Goal: Information Seeking & Learning: Learn about a topic

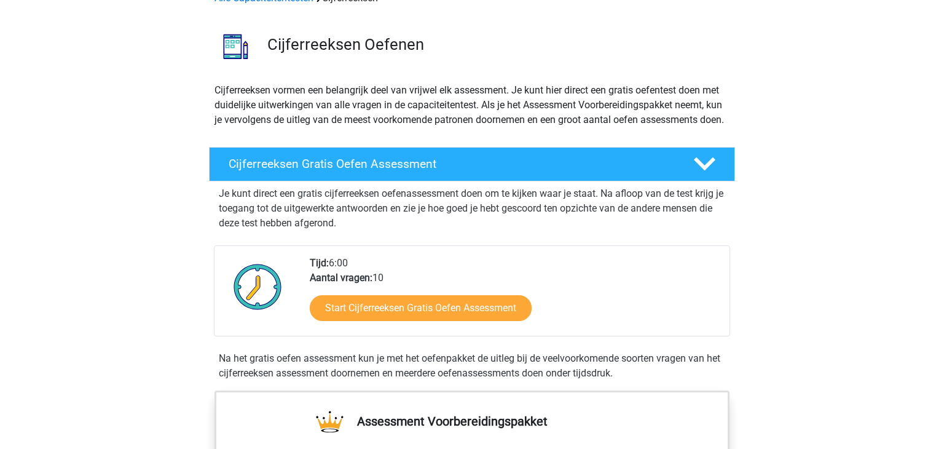
scroll to position [125, 0]
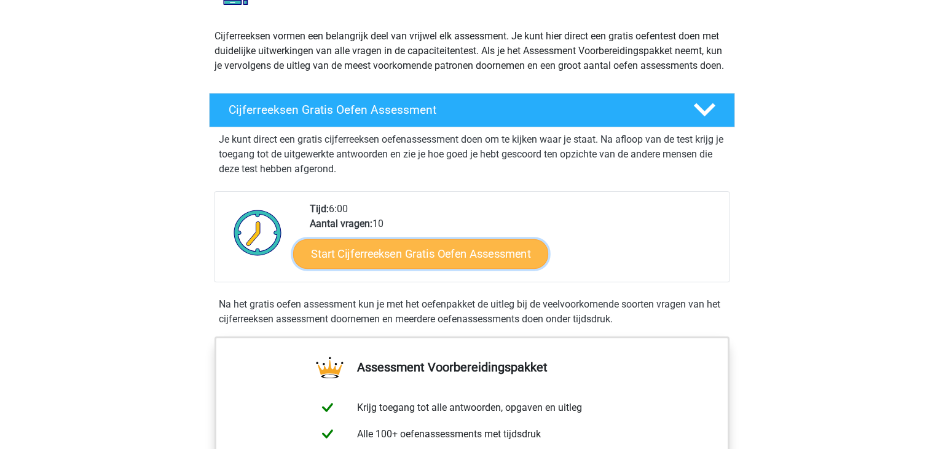
click at [382, 268] on link "Start Cijferreeksen Gratis Oefen Assessment" at bounding box center [420, 254] width 255 height 30
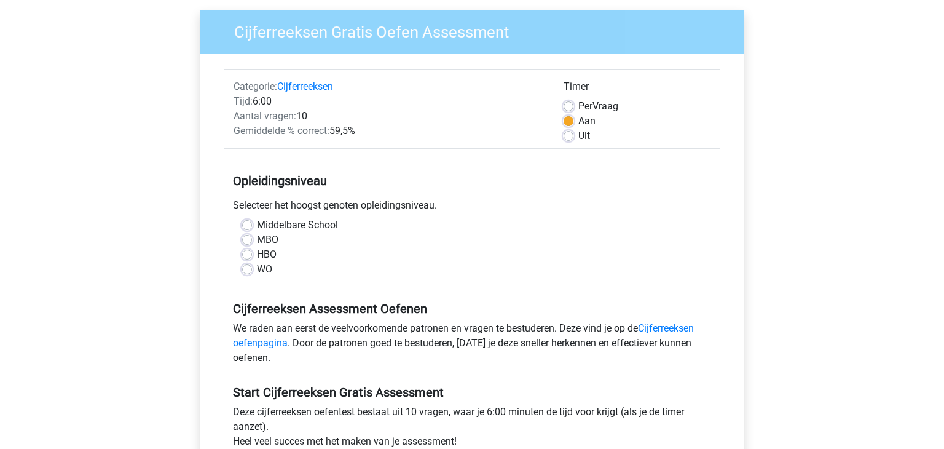
scroll to position [116, 0]
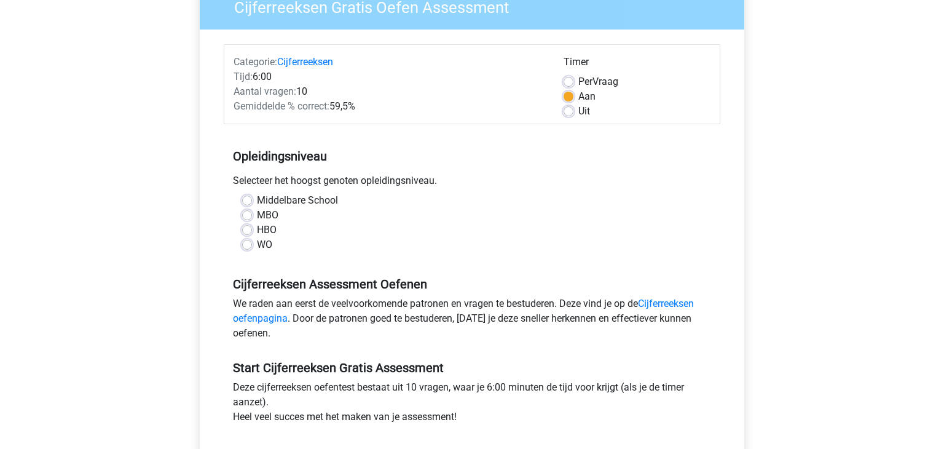
click at [257, 232] on label "HBO" at bounding box center [267, 230] width 20 height 15
click at [250, 232] on input "HBO" at bounding box center [247, 229] width 10 height 12
radio input "true"
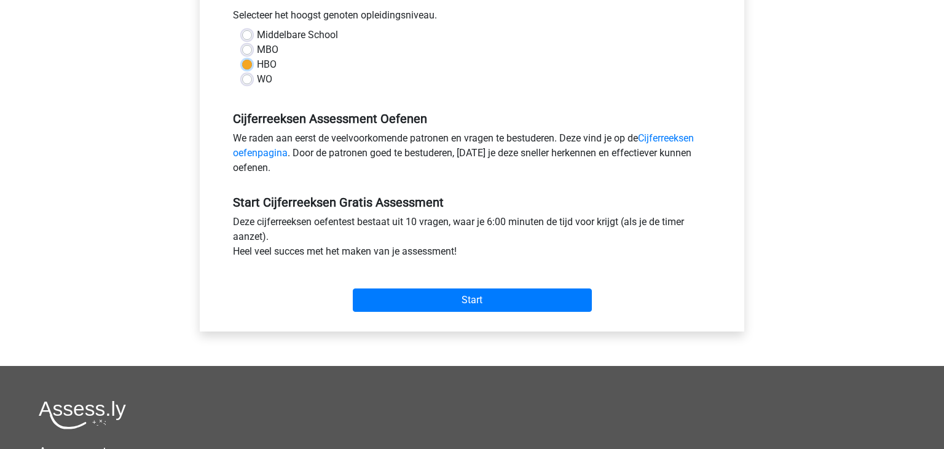
scroll to position [280, 0]
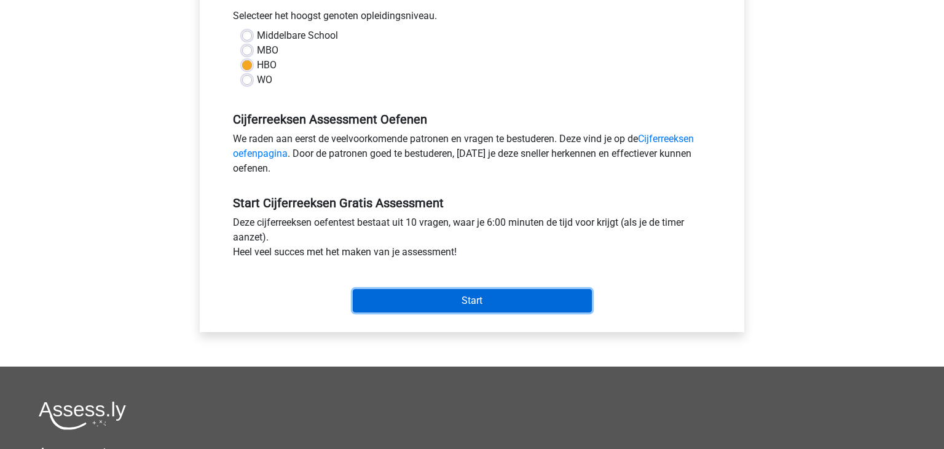
click at [483, 296] on input "Start" at bounding box center [472, 300] width 239 height 23
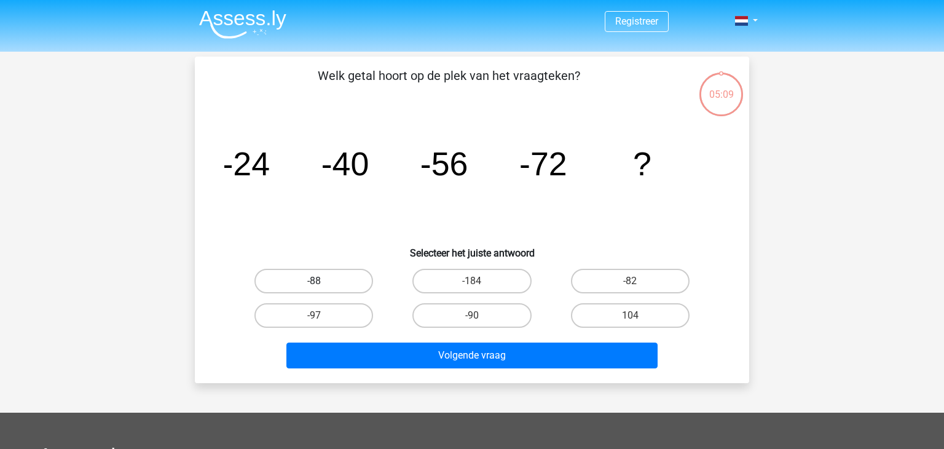
click at [333, 283] on label "-88" at bounding box center [313, 281] width 119 height 25
click at [322, 283] on input "-88" at bounding box center [318, 285] width 8 height 8
radio input "true"
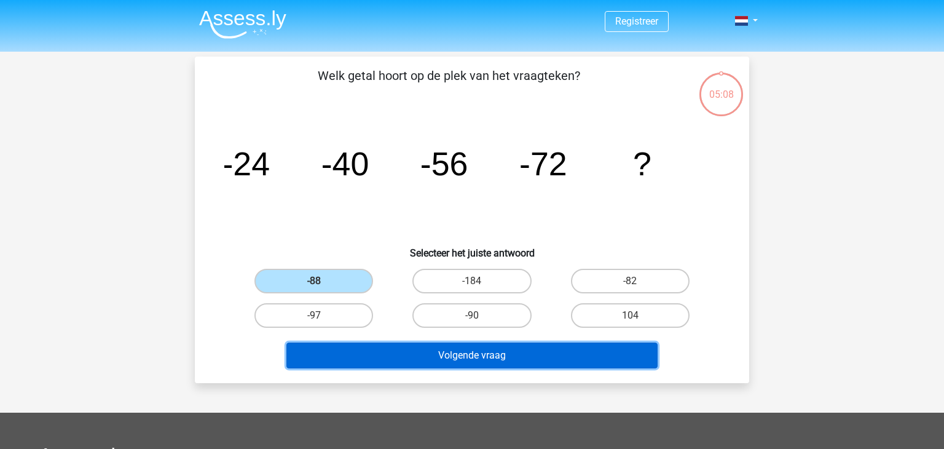
click at [476, 360] on button "Volgende vraag" at bounding box center [472, 355] width 372 height 26
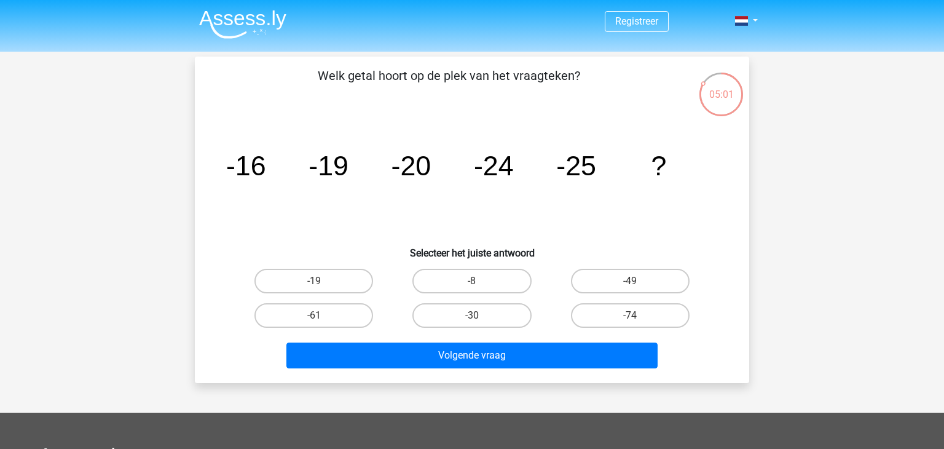
click at [313, 156] on tspan "-19" at bounding box center [329, 165] width 40 height 31
click at [478, 310] on label "-30" at bounding box center [471, 315] width 119 height 25
click at [478, 315] on input "-30" at bounding box center [476, 319] width 8 height 8
radio input "true"
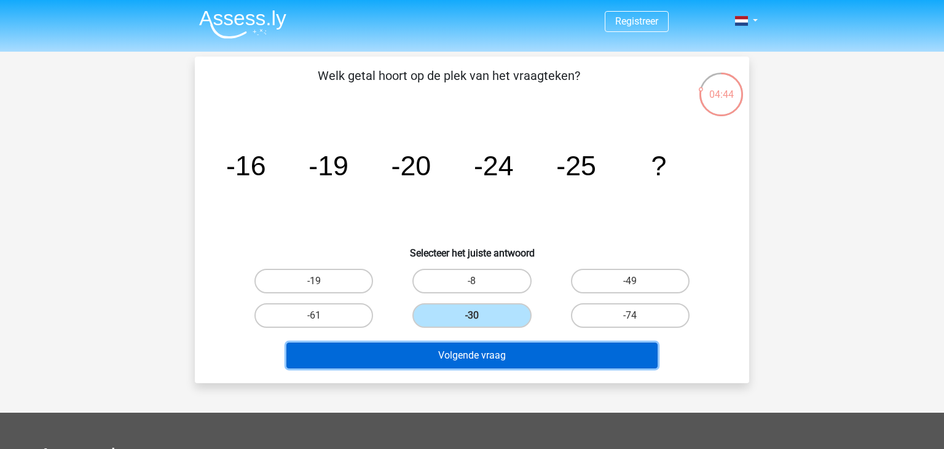
click at [476, 357] on button "Volgende vraag" at bounding box center [472, 355] width 372 height 26
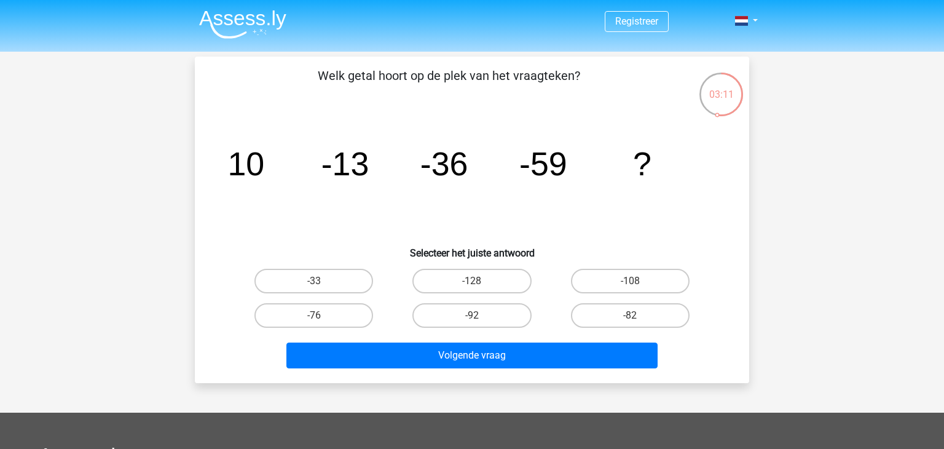
click at [318, 315] on input "-76" at bounding box center [318, 319] width 8 height 8
radio input "true"
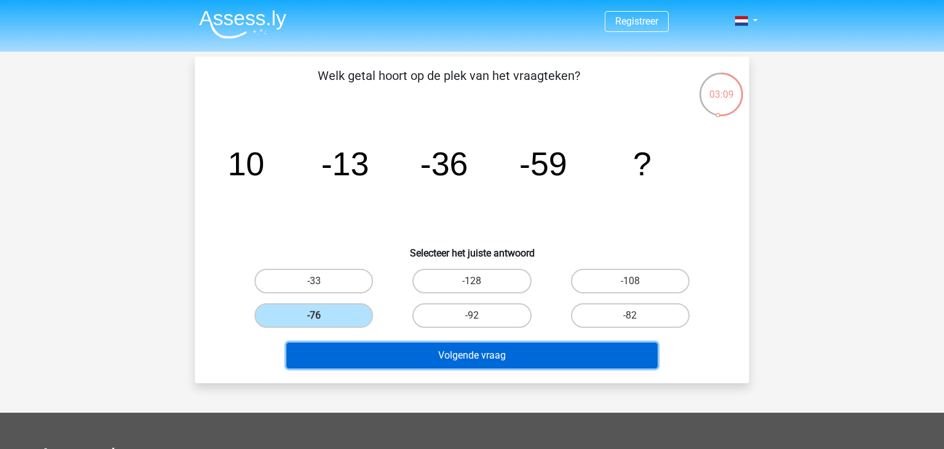
click at [435, 358] on button "Volgende vraag" at bounding box center [472, 355] width 372 height 26
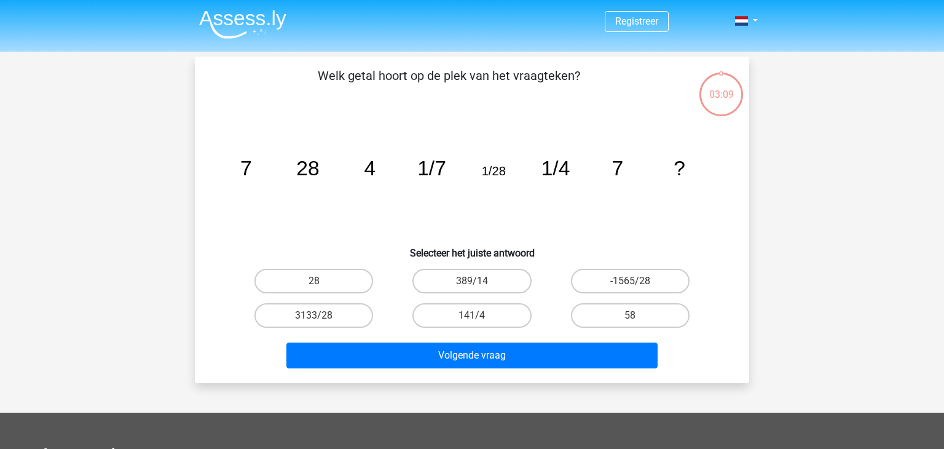
scroll to position [57, 0]
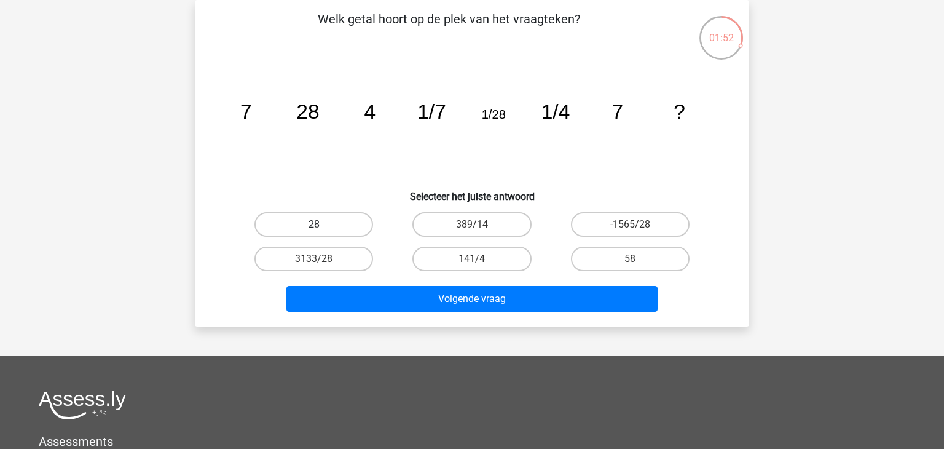
click at [311, 223] on label "28" at bounding box center [313, 224] width 119 height 25
click at [314, 224] on input "28" at bounding box center [318, 228] width 8 height 8
radio input "true"
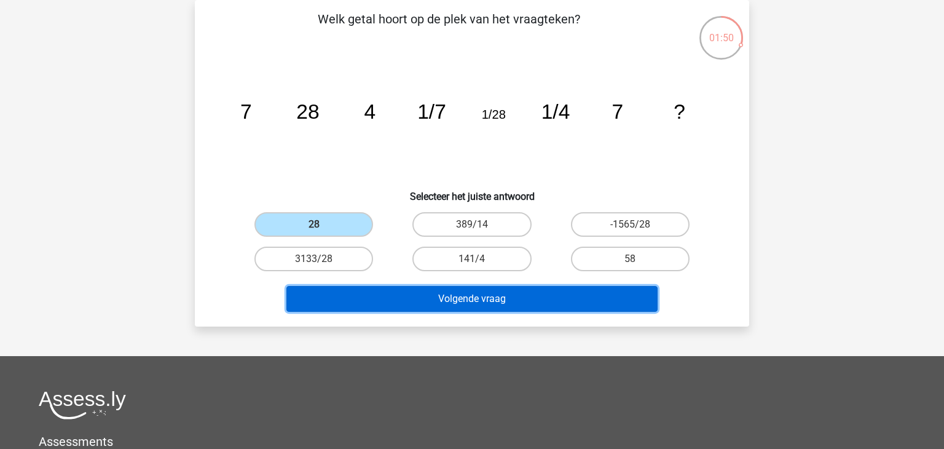
click at [457, 305] on button "Volgende vraag" at bounding box center [472, 299] width 372 height 26
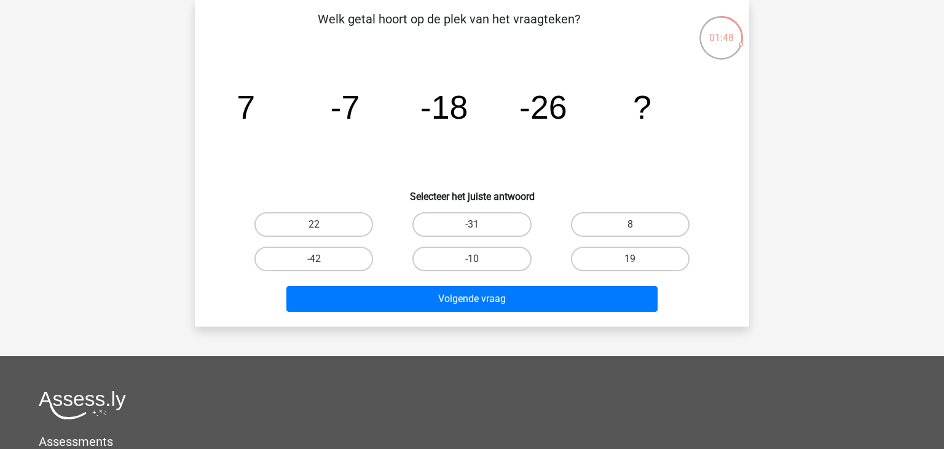
scroll to position [0, 0]
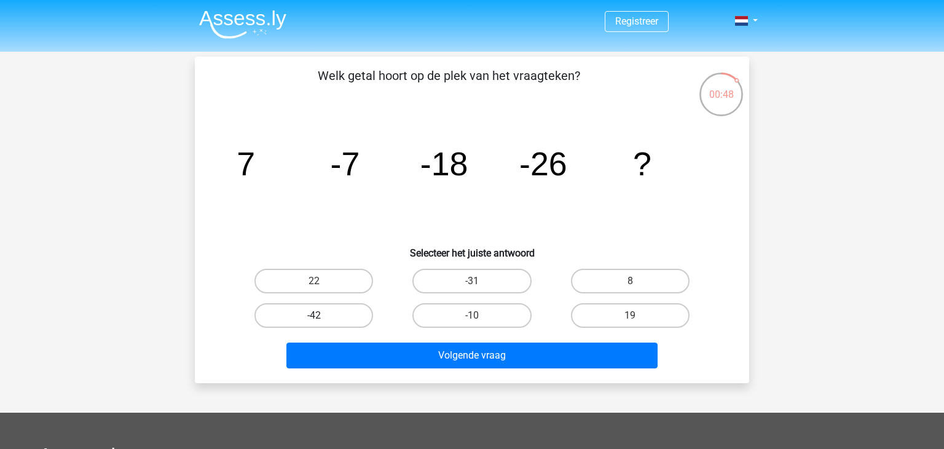
click at [345, 313] on label "-42" at bounding box center [313, 315] width 119 height 25
click at [322, 315] on input "-42" at bounding box center [318, 319] width 8 height 8
radio input "true"
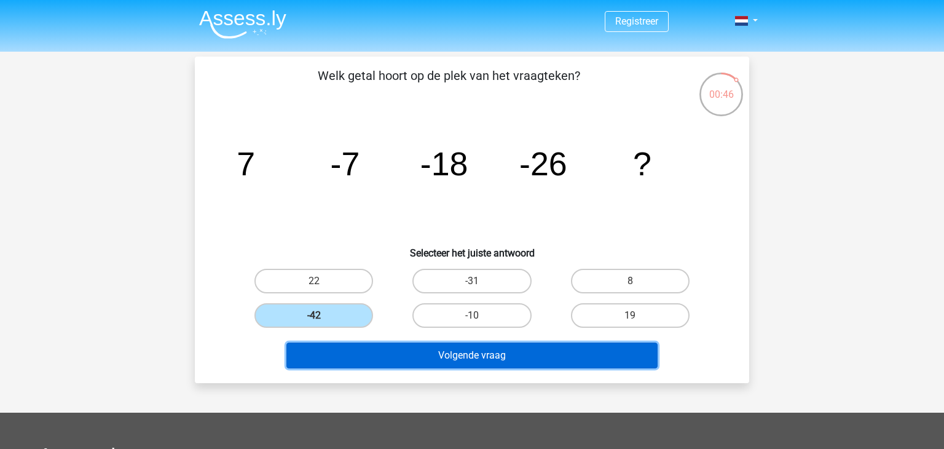
click at [483, 358] on button "Volgende vraag" at bounding box center [472, 355] width 372 height 26
